Goal: Task Accomplishment & Management: Complete application form

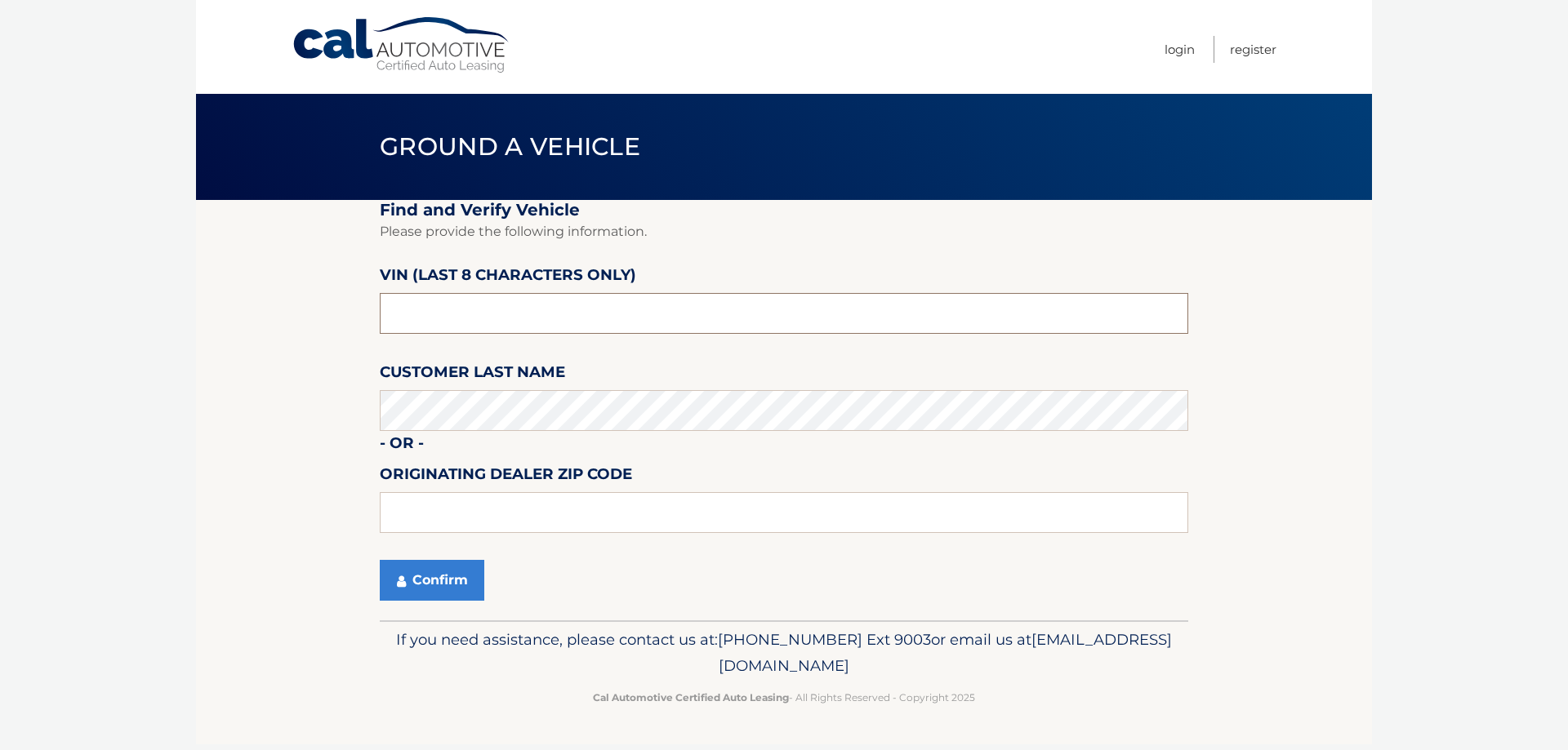
drag, startPoint x: 430, startPoint y: 310, endPoint x: 100, endPoint y: 308, distance: 330.0
click at [102, 308] on body "Cal Automotive Menu Login Register Ground a Vehicle" at bounding box center [784, 375] width 1568 height 750
type input "NPN72133"
click at [446, 599] on button "Confirm" at bounding box center [432, 580] width 104 height 41
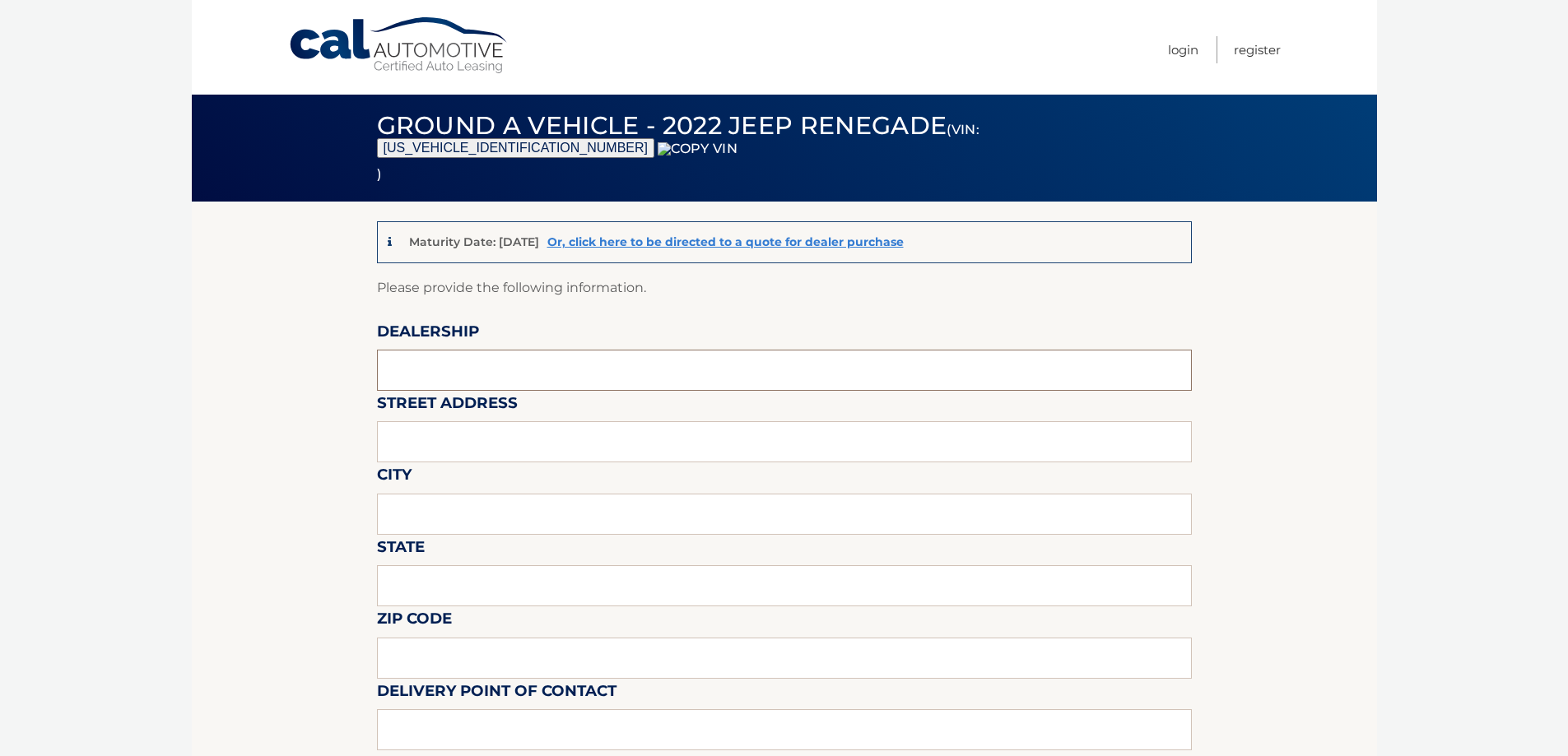
drag, startPoint x: 547, startPoint y: 364, endPoint x: 548, endPoint y: 388, distance: 24.0
click at [545, 365] on input "text" at bounding box center [785, 370] width 815 height 41
type input "WESTBURY JEEP"
click at [509, 450] on input "text" at bounding box center [785, 442] width 815 height 41
type input "150 MILLER PLACE"
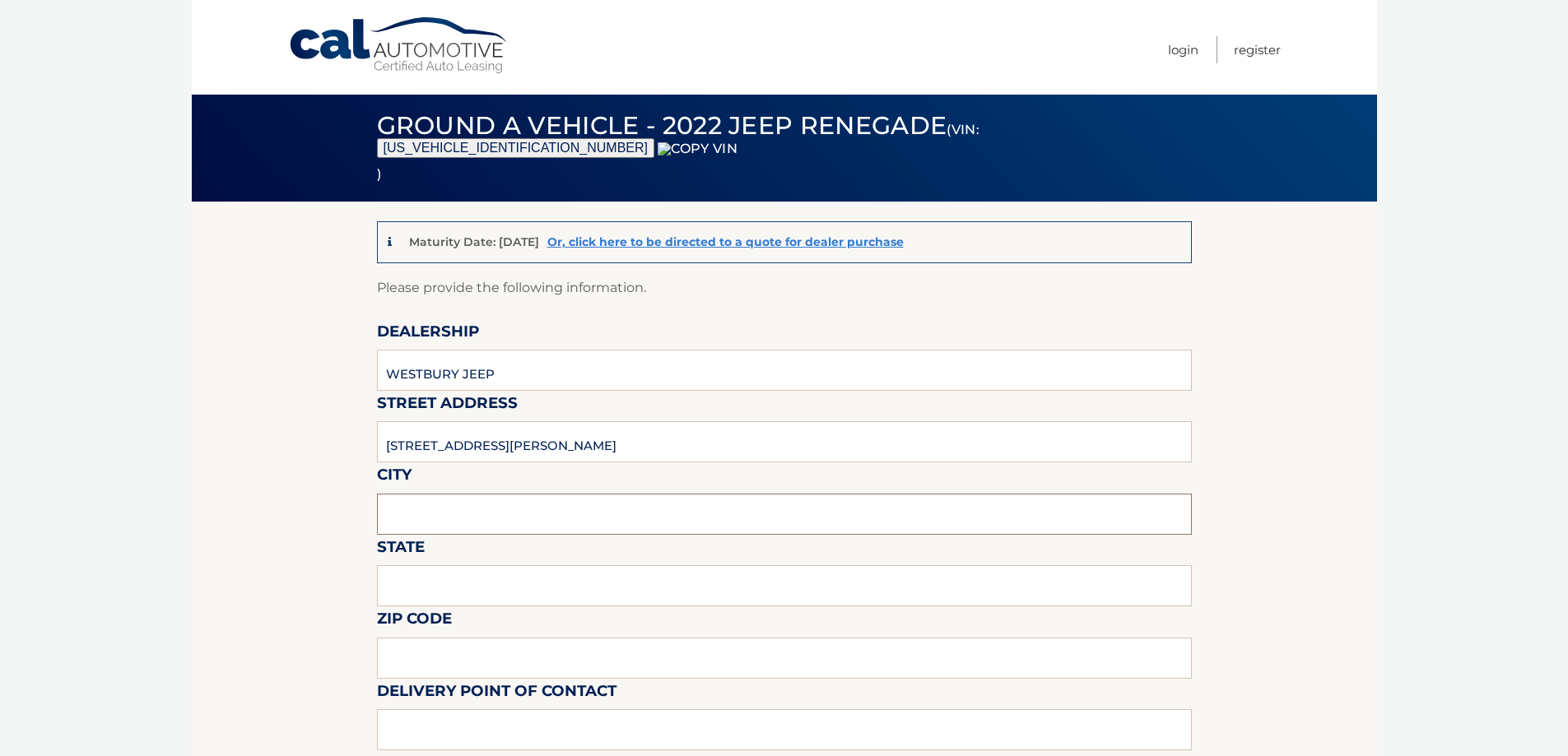
click at [498, 509] on input "text" at bounding box center [785, 514] width 815 height 41
type input "SYOSSET"
click at [488, 587] on input "text" at bounding box center [785, 585] width 815 height 41
type input "NY"
click at [471, 661] on input "text" at bounding box center [785, 658] width 815 height 41
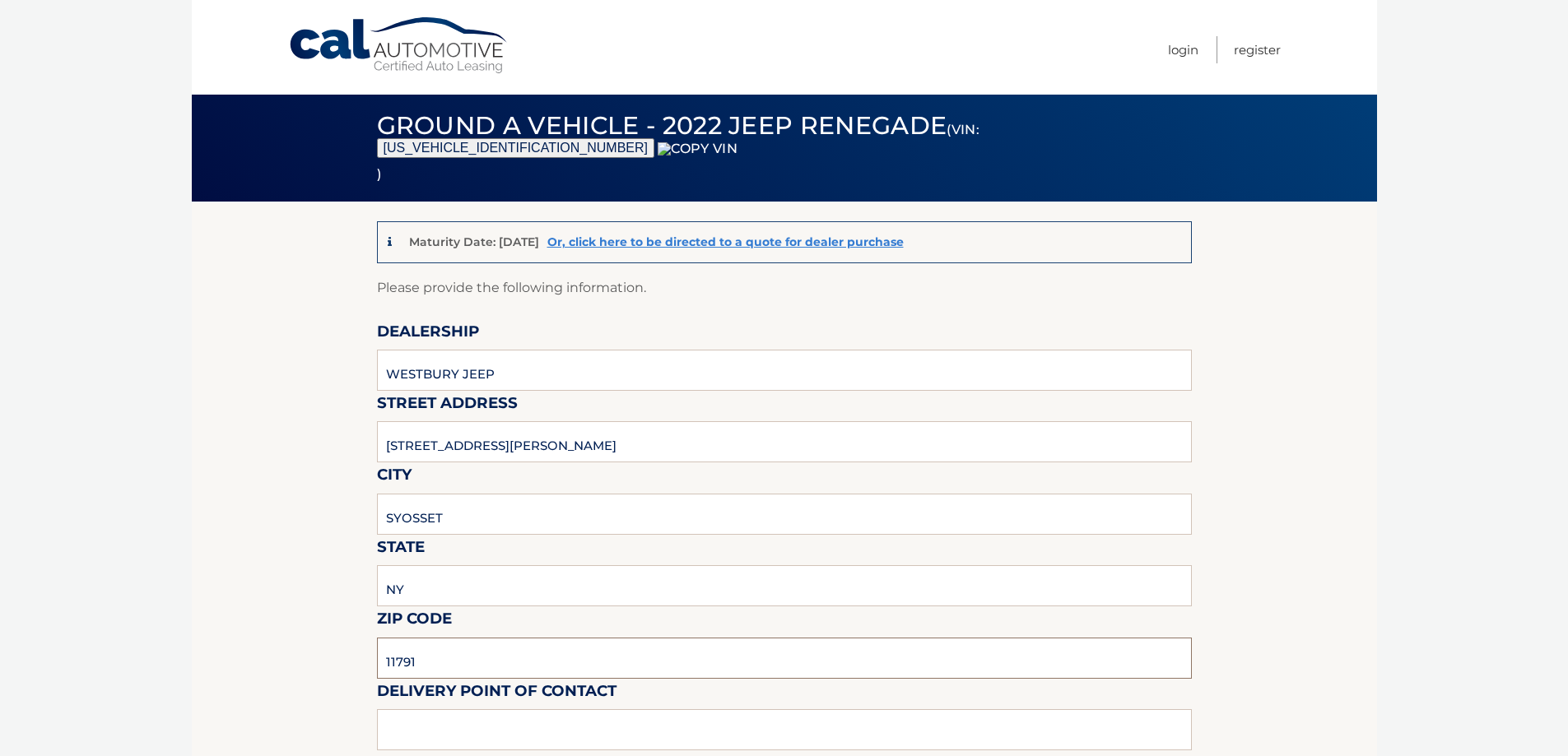
scroll to position [411, 0]
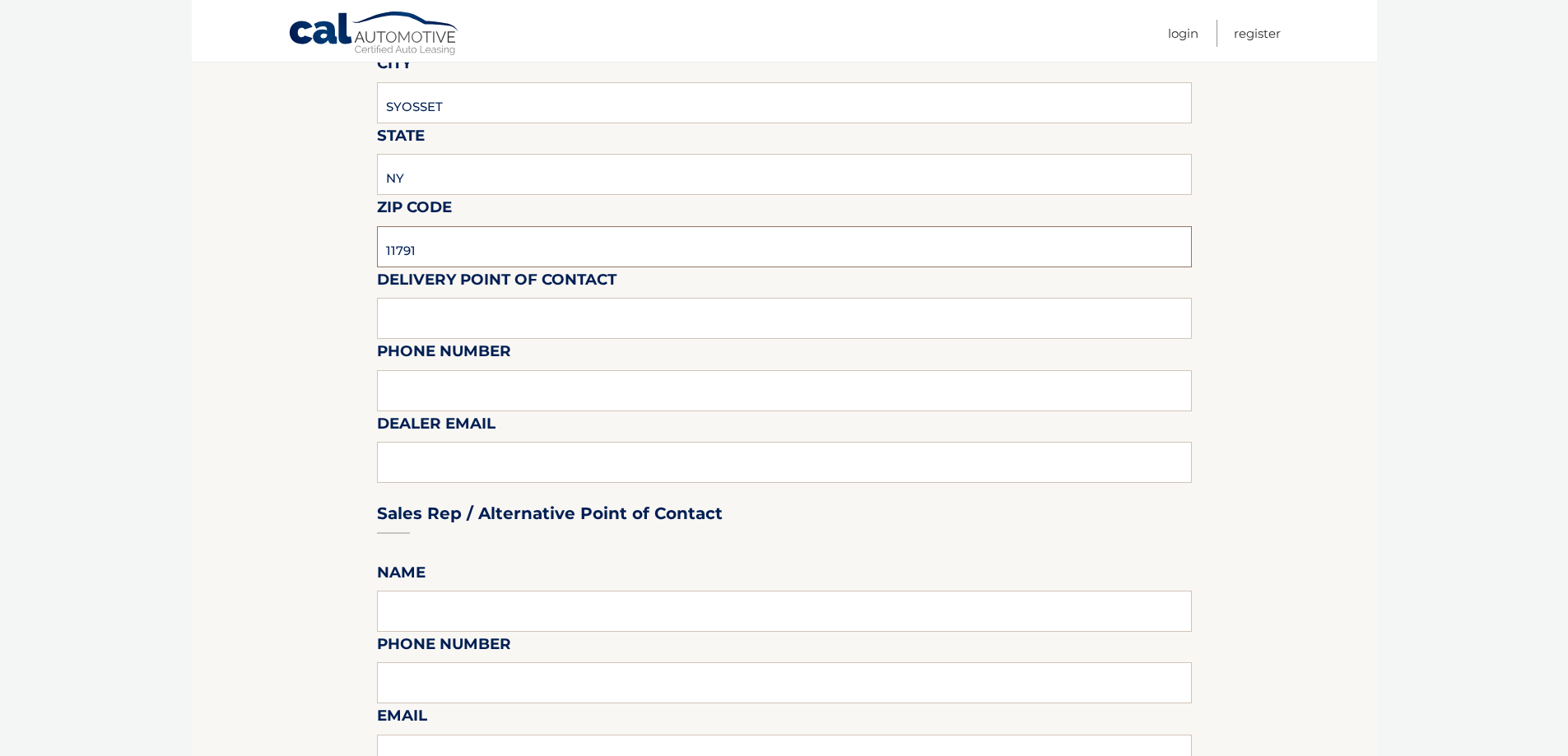
type input "11791"
click at [457, 314] on input "text" at bounding box center [785, 318] width 815 height 41
type input "SHAWN"
type input "6313123854"
type input "SREISCHMANN@WESTBURYJEEP.COM"
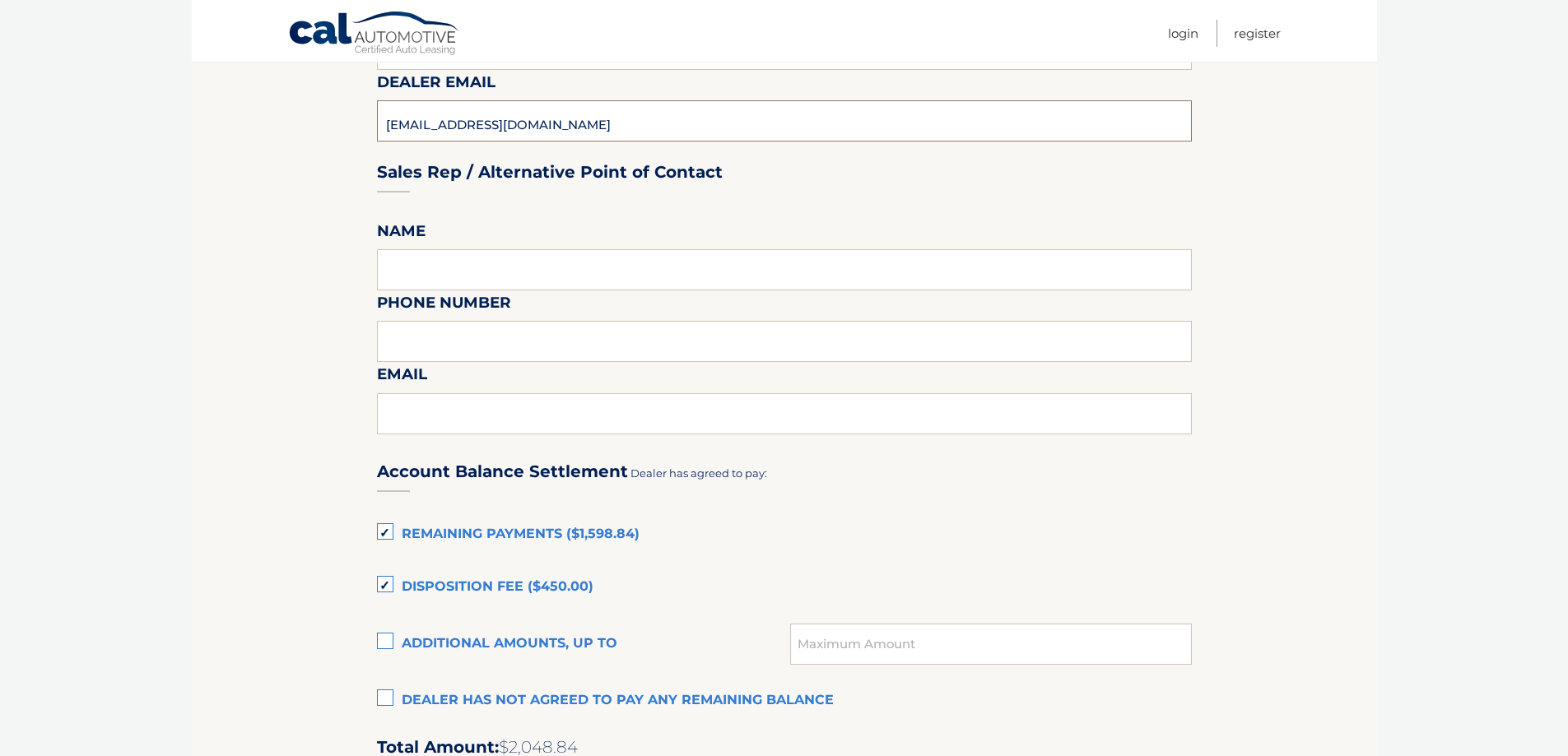
scroll to position [987, 0]
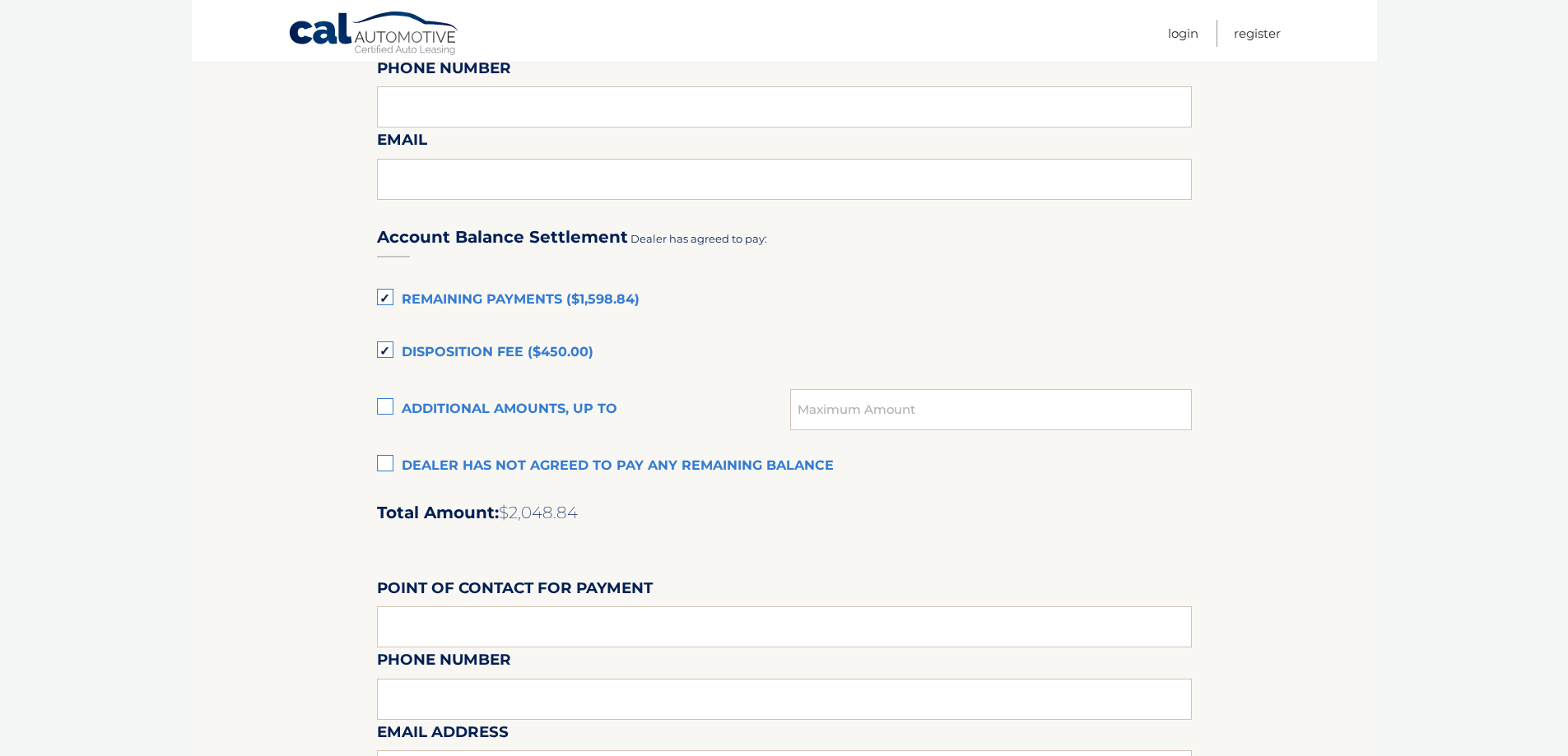
click at [498, 463] on label "Dealer has not agreed to pay any remaining balance" at bounding box center [785, 467] width 815 height 33
click at [0, 0] on input "Dealer has not agreed to pay any remaining balance" at bounding box center [0, 0] width 0 height 0
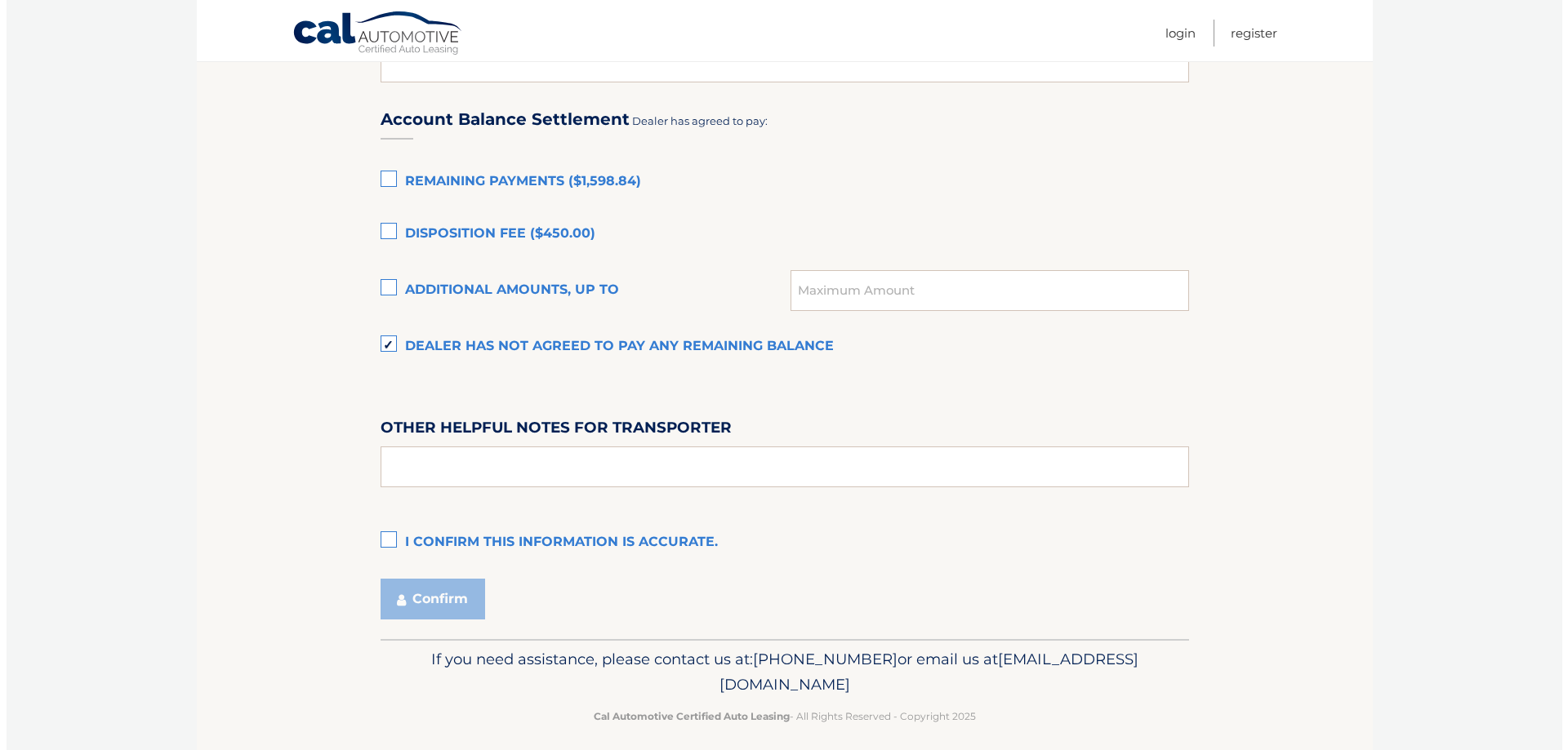
scroll to position [1109, 0]
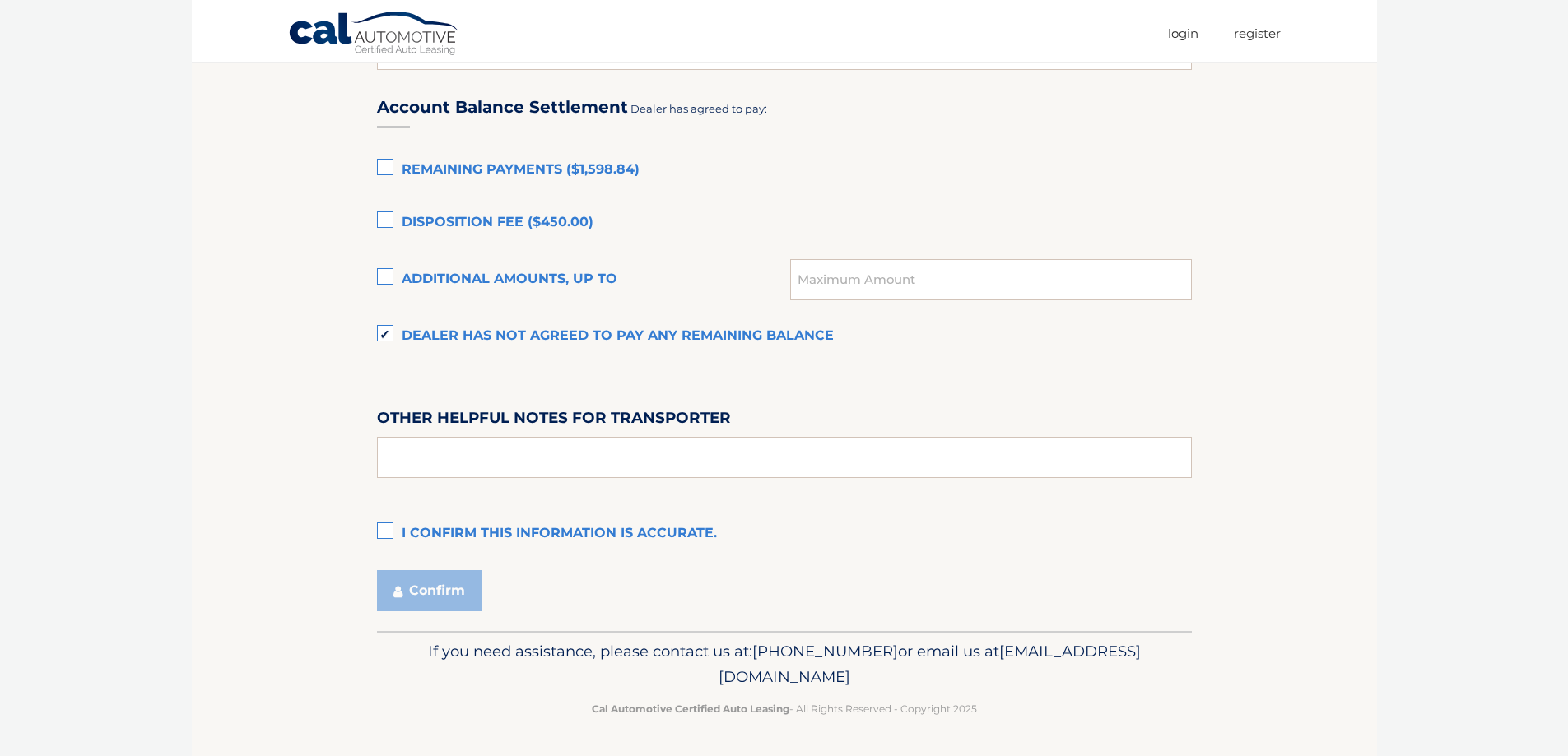
drag, startPoint x: 473, startPoint y: 521, endPoint x: 458, endPoint y: 560, distance: 41.8
click at [472, 523] on label "I confirm this information is accurate." at bounding box center [785, 534] width 815 height 33
click at [0, 0] on input "I confirm this information is accurate." at bounding box center [0, 0] width 0 height 0
click at [428, 601] on button "Confirm" at bounding box center [430, 591] width 105 height 41
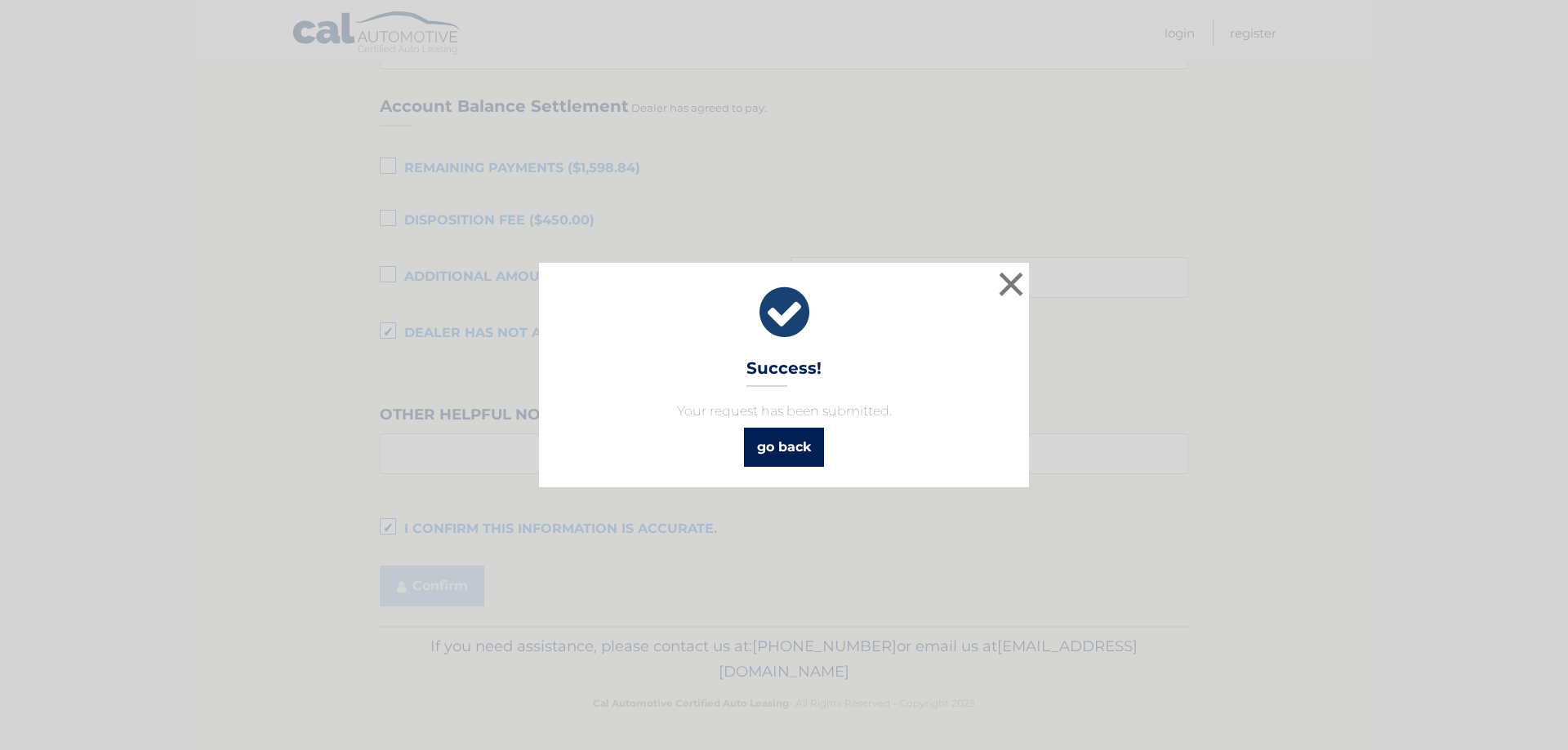
click at [779, 442] on link "go back" at bounding box center [783, 447] width 80 height 39
